Goal: Information Seeking & Learning: Learn about a topic

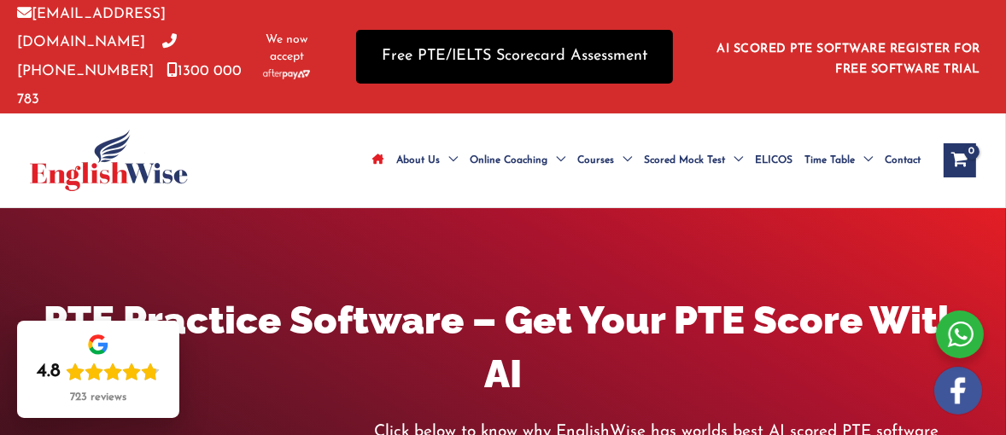
click at [499, 58] on link "Free PTE/IELTS Scorecard Assessment" at bounding box center [514, 57] width 317 height 54
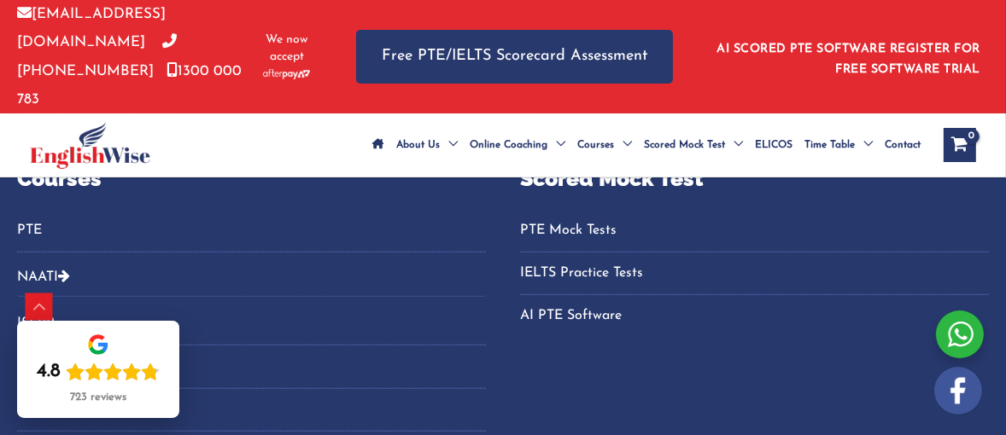
scroll to position [1236, 0]
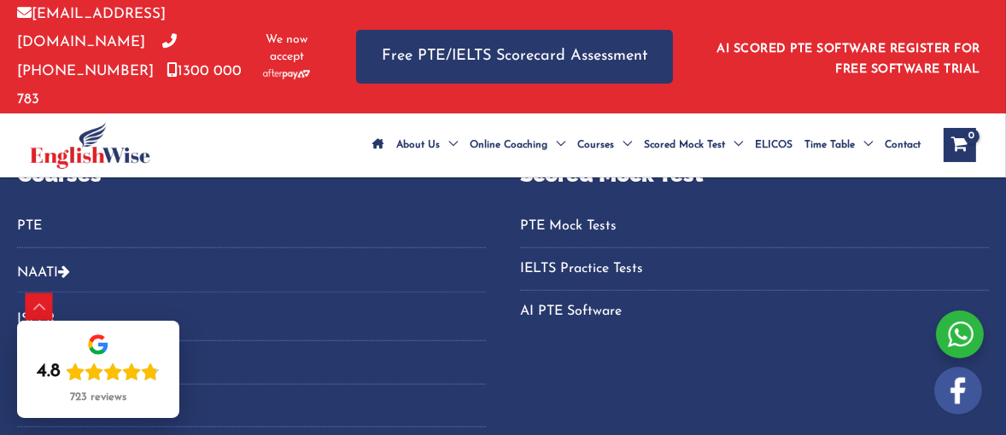
click at [35, 213] on link "PTE" at bounding box center [251, 227] width 469 height 28
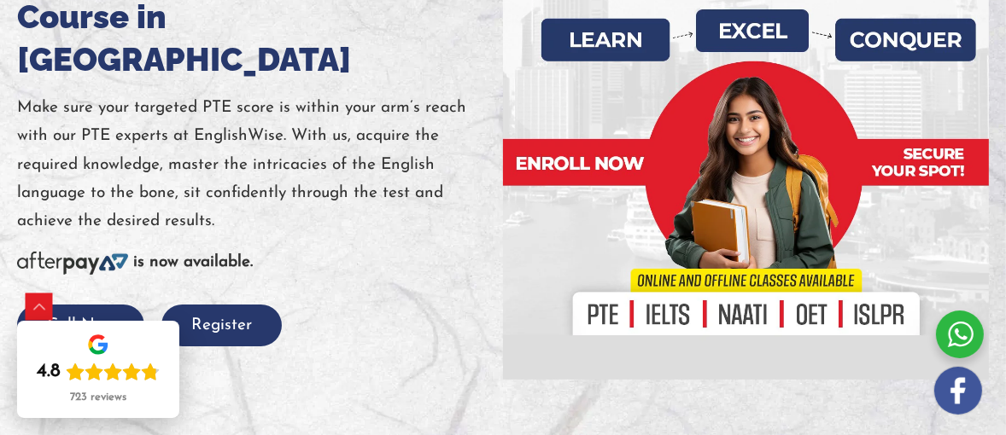
scroll to position [315, 0]
